Goal: Information Seeking & Learning: Learn about a topic

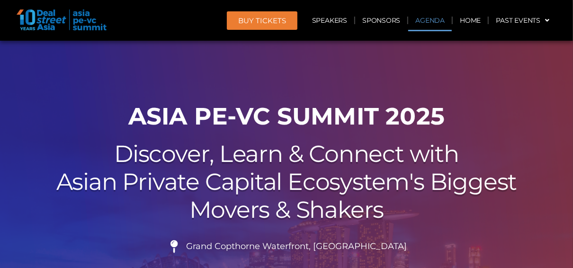
click at [426, 19] on link "Agenda" at bounding box center [431, 20] width 44 height 22
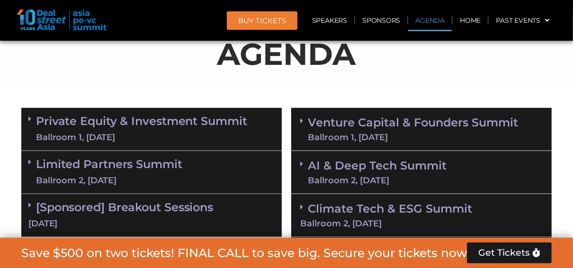
scroll to position [542, 0]
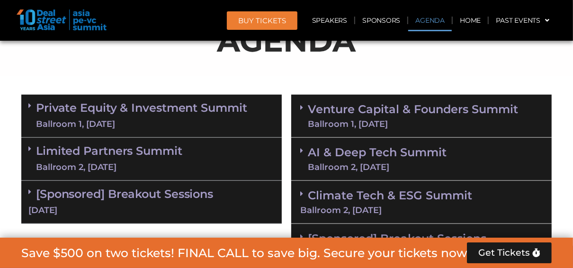
click at [376, 121] on div "Ballroom 1, 11 Sept" at bounding box center [413, 124] width 210 height 9
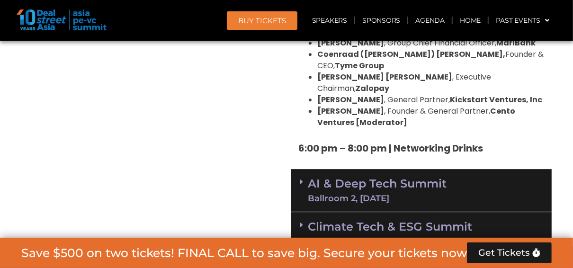
scroll to position [1869, 0]
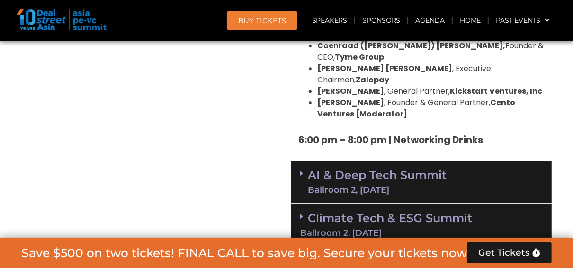
click at [350, 161] on div "AI & Deep Tech Summit Ballroom 2, 11 Sept" at bounding box center [421, 182] width 261 height 43
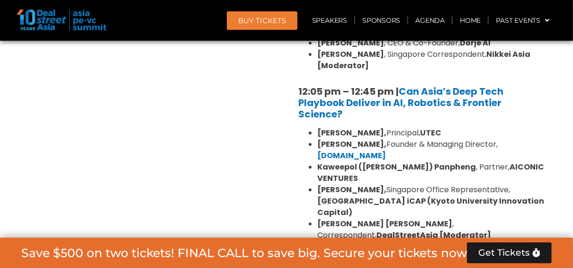
scroll to position [2362, 0]
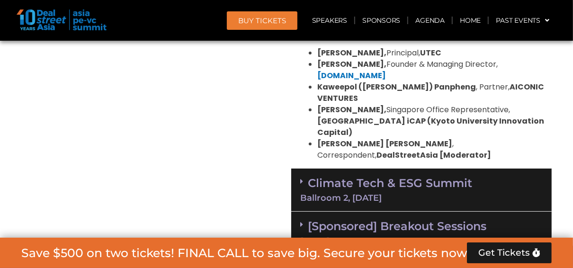
click at [326, 176] on link "Climate Tech & ESG Summit Ballroom 2, 11 Sept" at bounding box center [421, 189] width 243 height 26
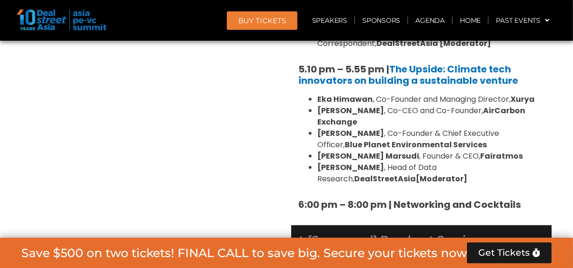
scroll to position [3158, 0]
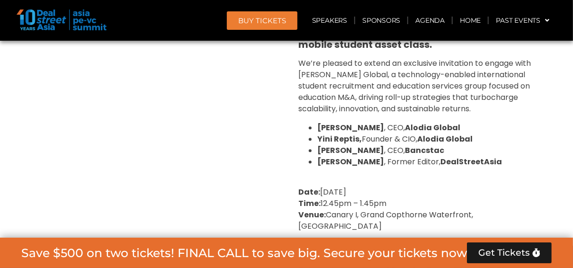
scroll to position [3878, 0]
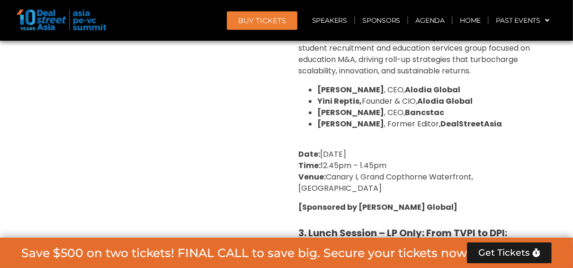
drag, startPoint x: 383, startPoint y: 202, endPoint x: 332, endPoint y: 111, distance: 104.4
click at [332, 111] on div "1. Lunch Session: Why London?: Scalable Exit Pathways for Asia’s Growth Investo…" at bounding box center [421, 19] width 261 height 850
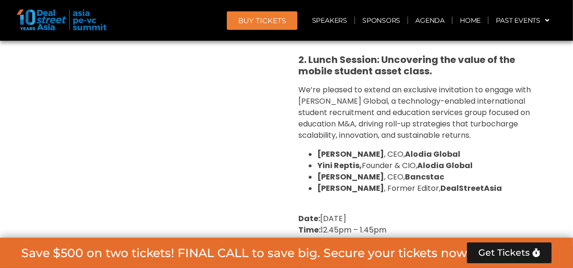
scroll to position [3802, 0]
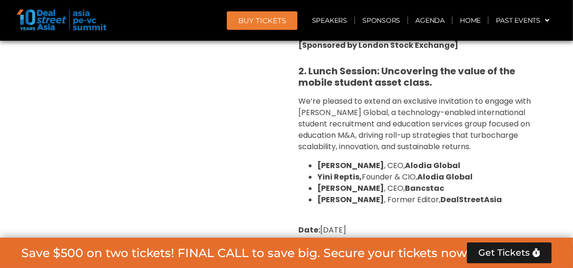
copy div "Lunch Session – LP Only: From TVPI to DPI: Turning AI & Blockchain Winners into…"
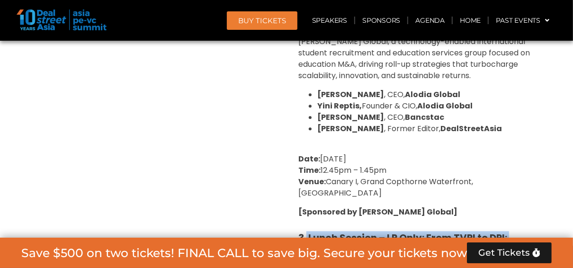
scroll to position [3878, 0]
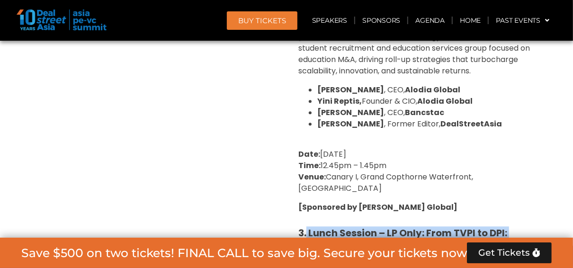
copy div "Lunch Session – LP Only: From TVPI to DPI: Turning AI & Blockchain Winners into…"
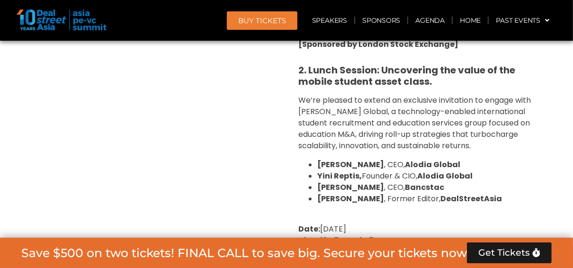
scroll to position [3802, 0]
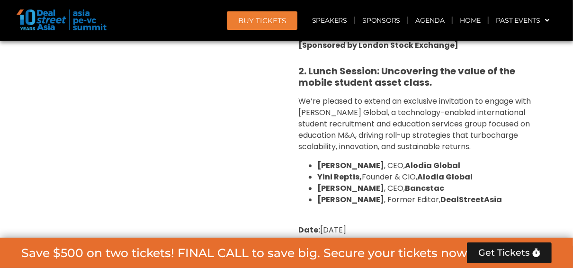
drag, startPoint x: 308, startPoint y: 105, endPoint x: 520, endPoint y: 115, distance: 212.6
copy strong "Lunch Session – LP Only: From TVPI to DPI: Turning AI & Blockchain Winners into…"
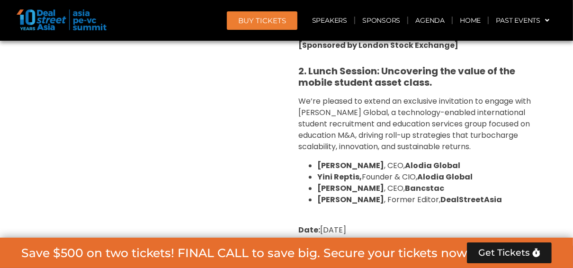
copy div "LP-only, numbers-focused briefing by True Global Ventures (TGV) on accelerating…"
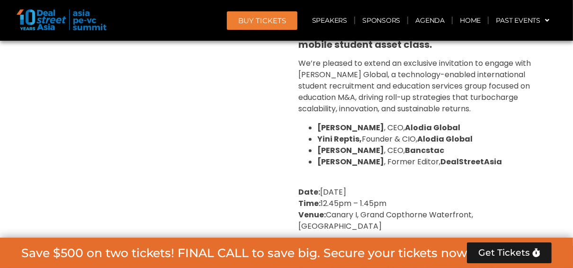
drag, startPoint x: 540, startPoint y: 172, endPoint x: 318, endPoint y: 158, distance: 222.2
copy ul "Kelly Choo , Founding Partner, TGV Bernard Leong , CEO & Co-Founder, Dorje AI (…"
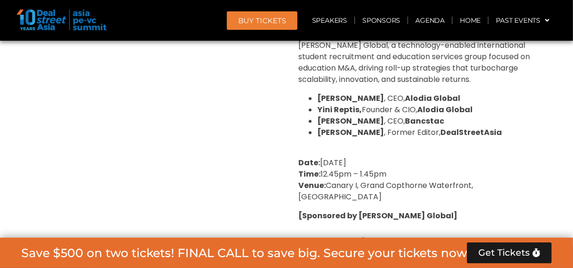
scroll to position [3878, 0]
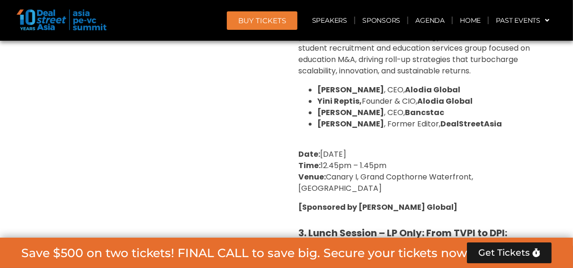
drag, startPoint x: 541, startPoint y: 187, endPoint x: 302, endPoint y: 175, distance: 238.7
drag, startPoint x: 302, startPoint y: 175, endPoint x: 300, endPoint y: 166, distance: 9.7
click at [300, 166] on div "1. Lunch Session: Why London?: Scalable Exit Pathways for Asia’s Growth Investo…" at bounding box center [421, 19] width 261 height 850
copy div "Date: 11 September 2025 Time: 12:45 pm – 1:45 pm Venue: Toucan Room, Grand Copt…"
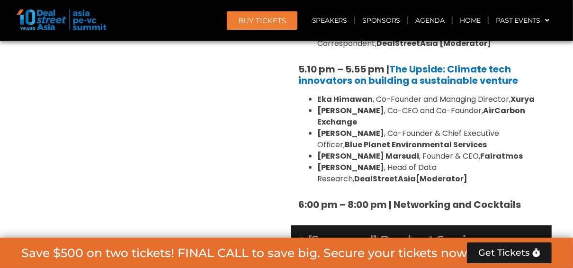
scroll to position [3158, 0]
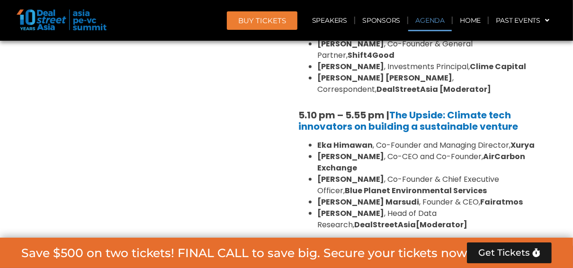
click at [431, 21] on link "Agenda" at bounding box center [431, 20] width 44 height 22
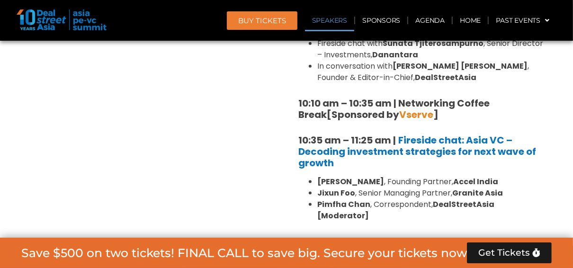
scroll to position [504, 0]
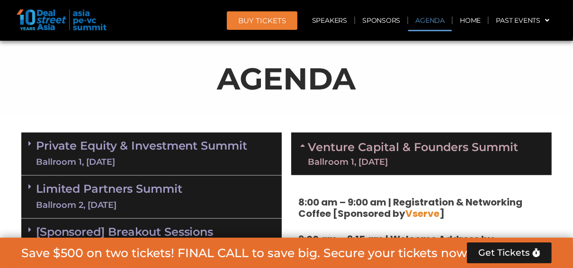
click at [316, 144] on link "Venture Capital & Founders​ Summit Ballroom 1, 11 Sept" at bounding box center [413, 154] width 210 height 25
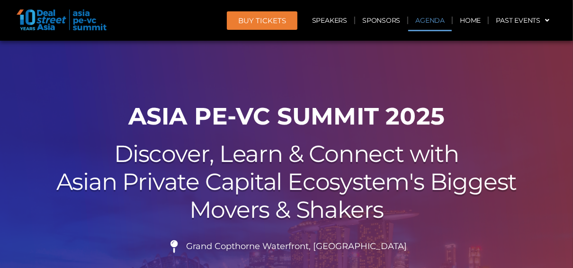
click at [427, 26] on link "Agenda" at bounding box center [431, 20] width 44 height 22
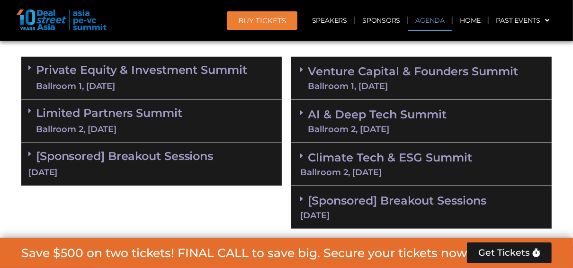
scroll to position [618, 0]
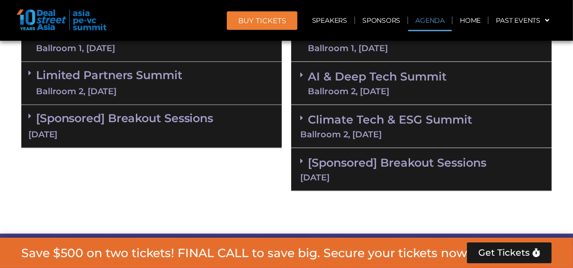
click at [345, 166] on link "[Sponsored] Breakout Sessions 11 Sept" at bounding box center [421, 169] width 243 height 26
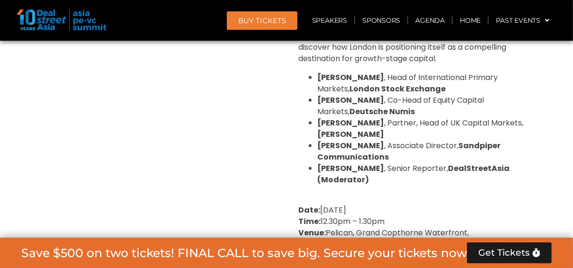
scroll to position [959, 0]
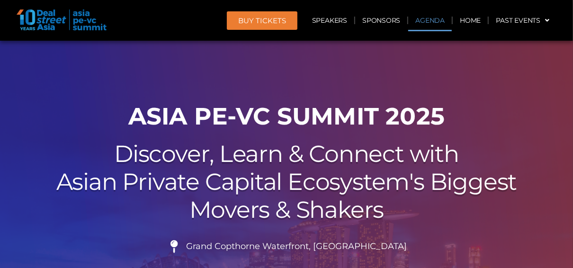
click at [432, 18] on link "Agenda" at bounding box center [431, 20] width 44 height 22
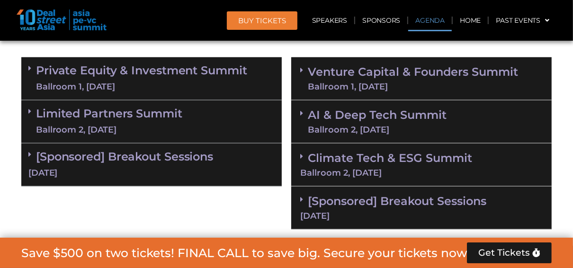
scroll to position [580, 0]
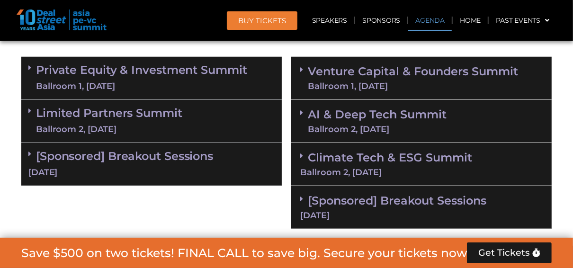
click at [337, 203] on link "[Sponsored] Breakout Sessions [DATE]" at bounding box center [421, 207] width 243 height 26
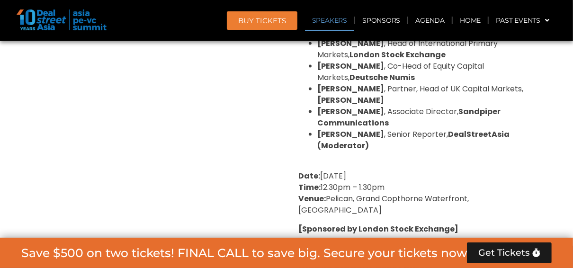
scroll to position [959, 0]
